Goal: Transaction & Acquisition: Purchase product/service

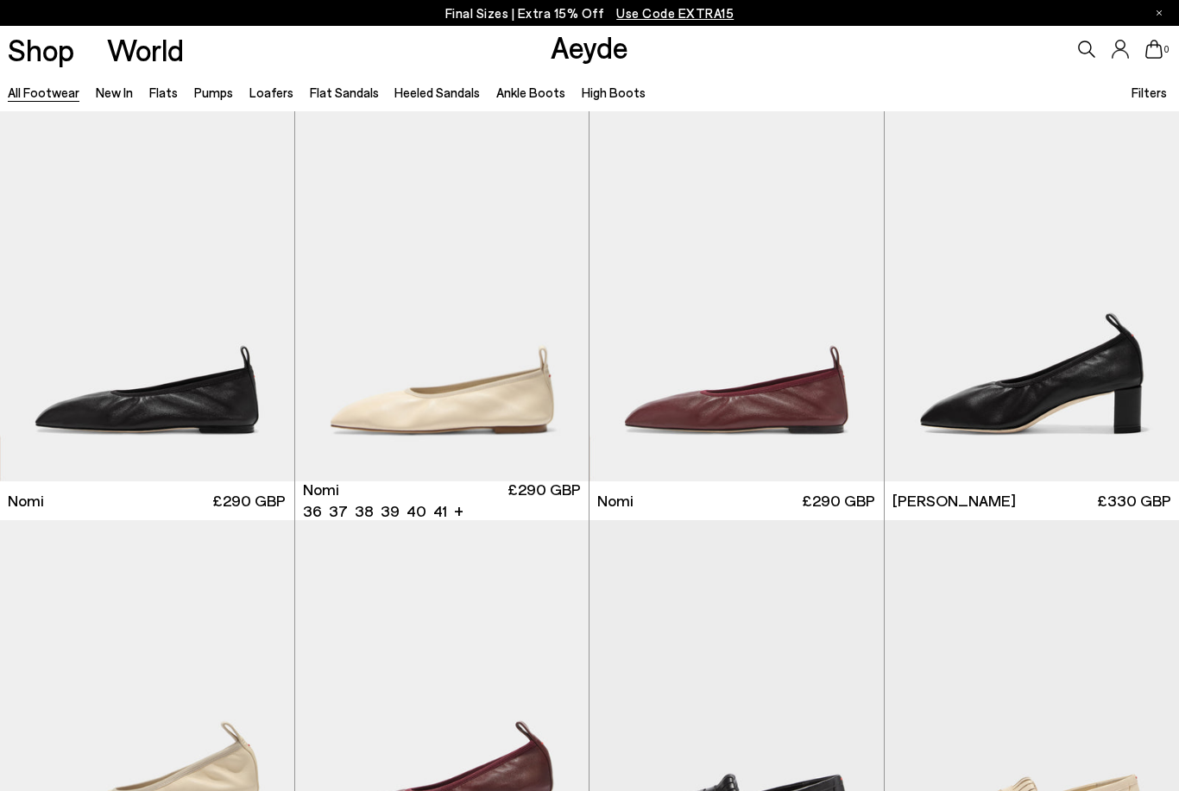
scroll to position [8135, 0]
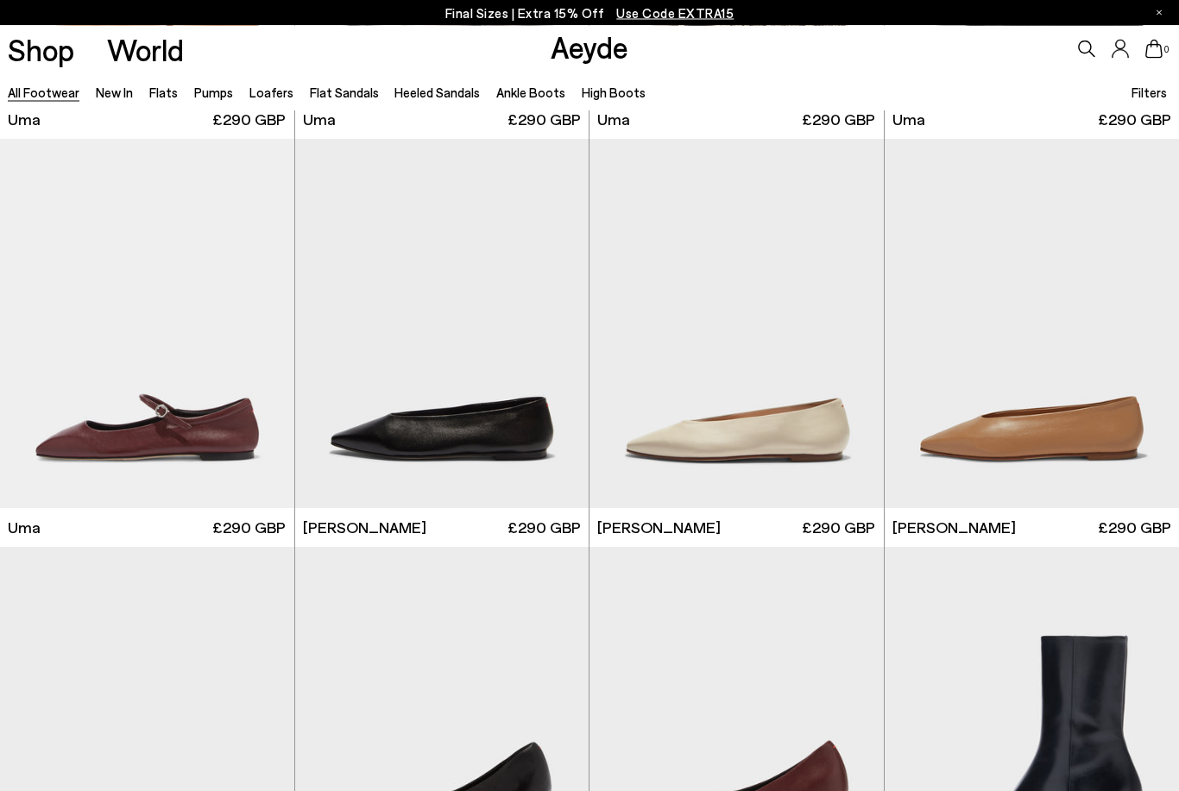
scroll to position [12640, 0]
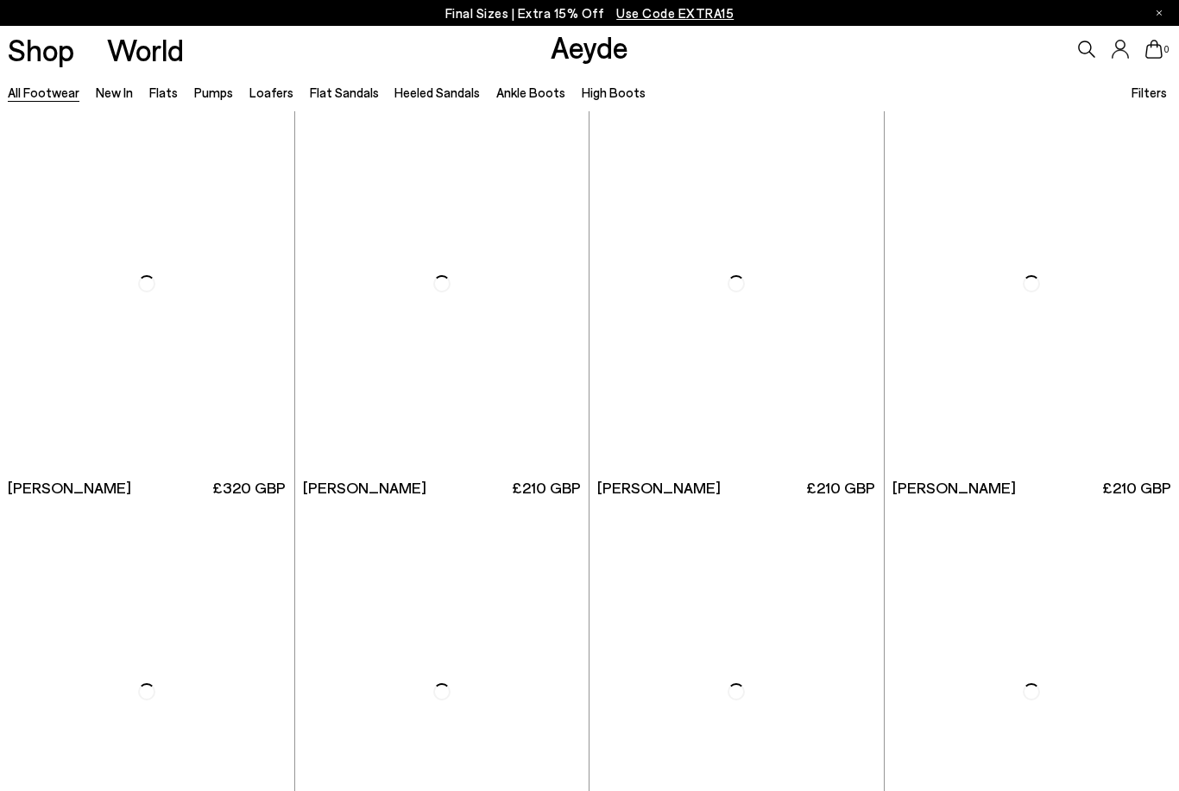
scroll to position [21643, 0]
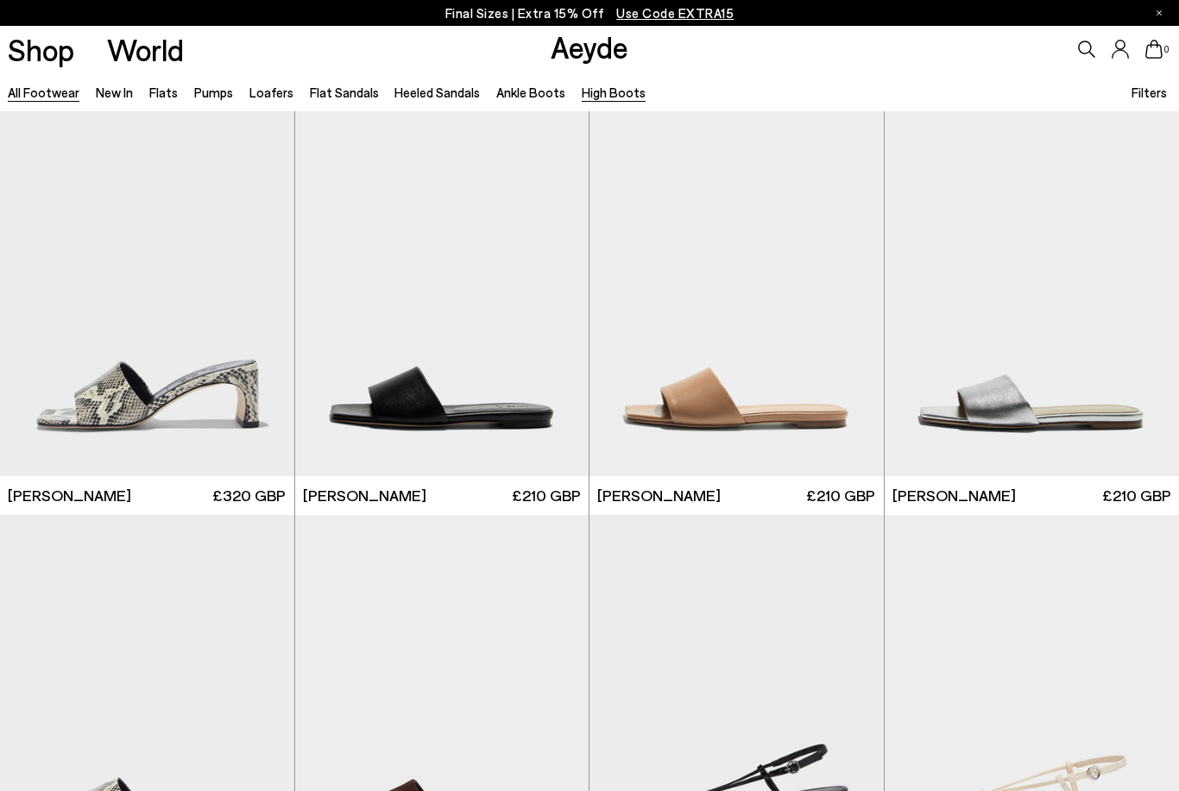
click at [590, 94] on link "High Boots" at bounding box center [614, 93] width 64 height 16
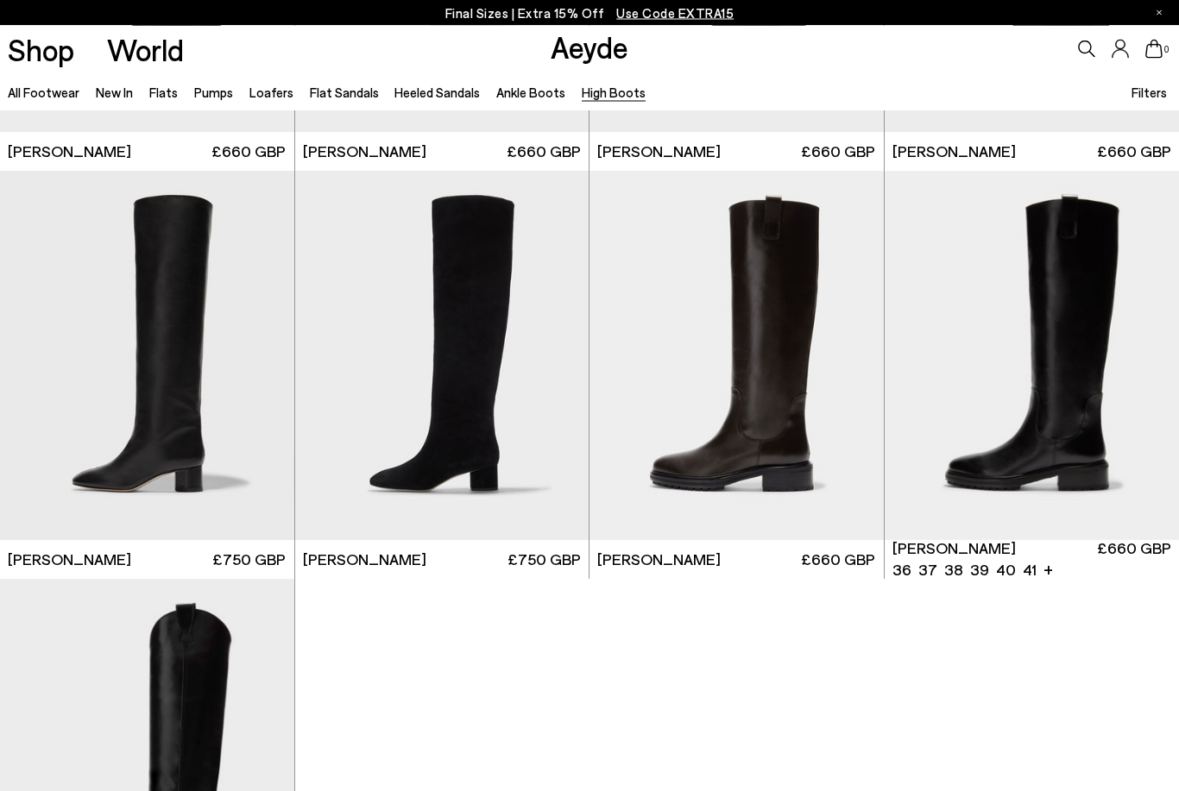
scroll to position [349, 0]
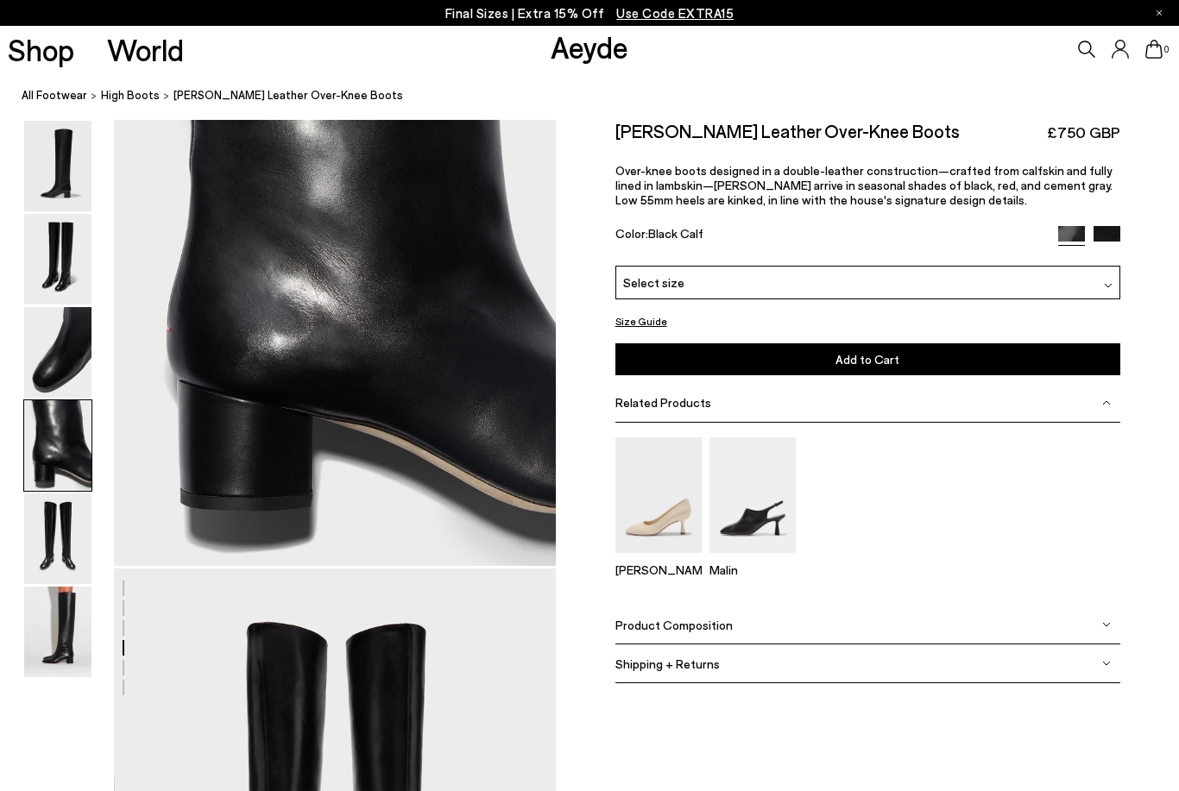
scroll to position [1896, 0]
